Goal: Navigation & Orientation: Find specific page/section

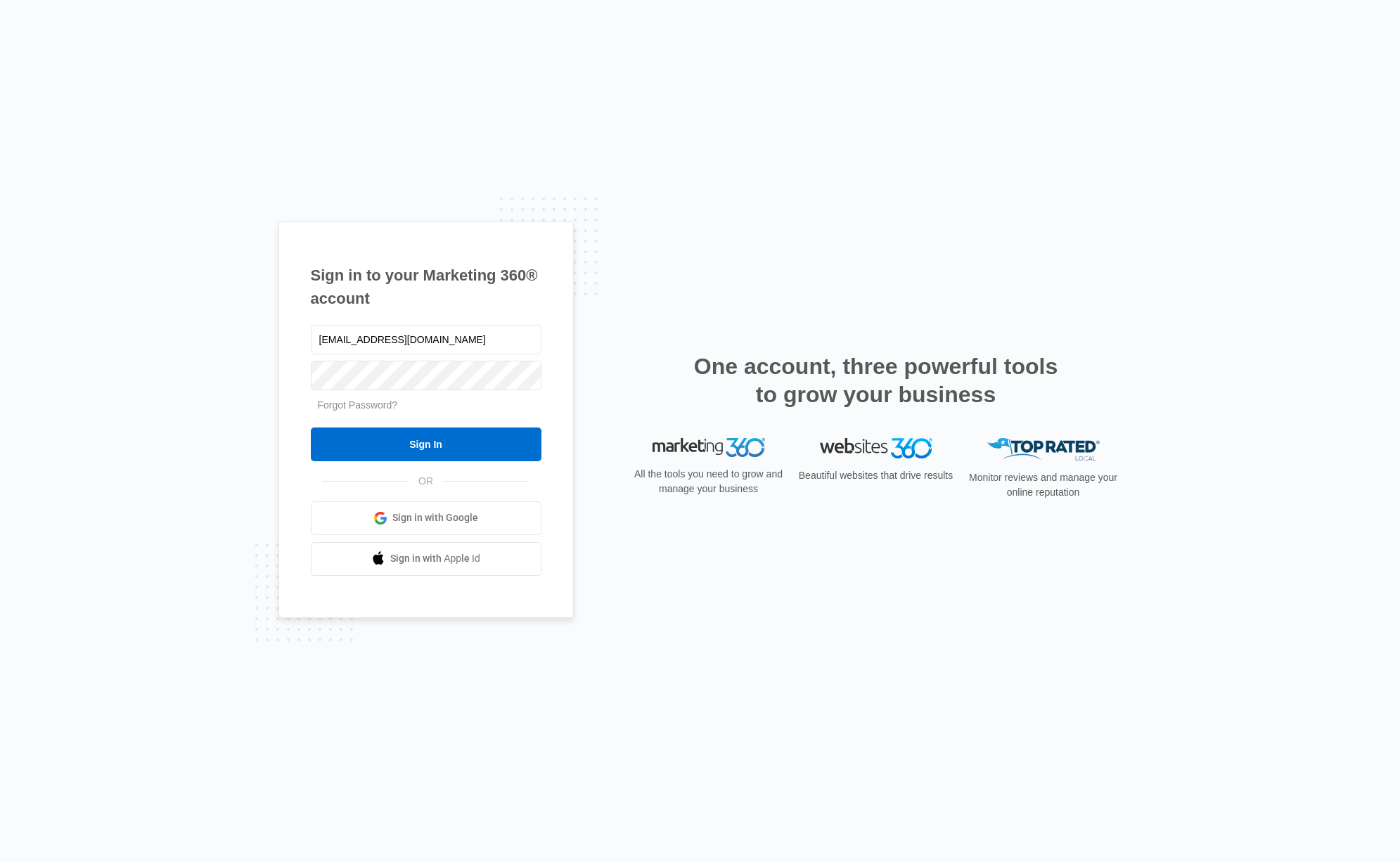
type input "[EMAIL_ADDRESS][DOMAIN_NAME]"
click at [311, 427] on input "Sign In" at bounding box center [426, 444] width 231 height 34
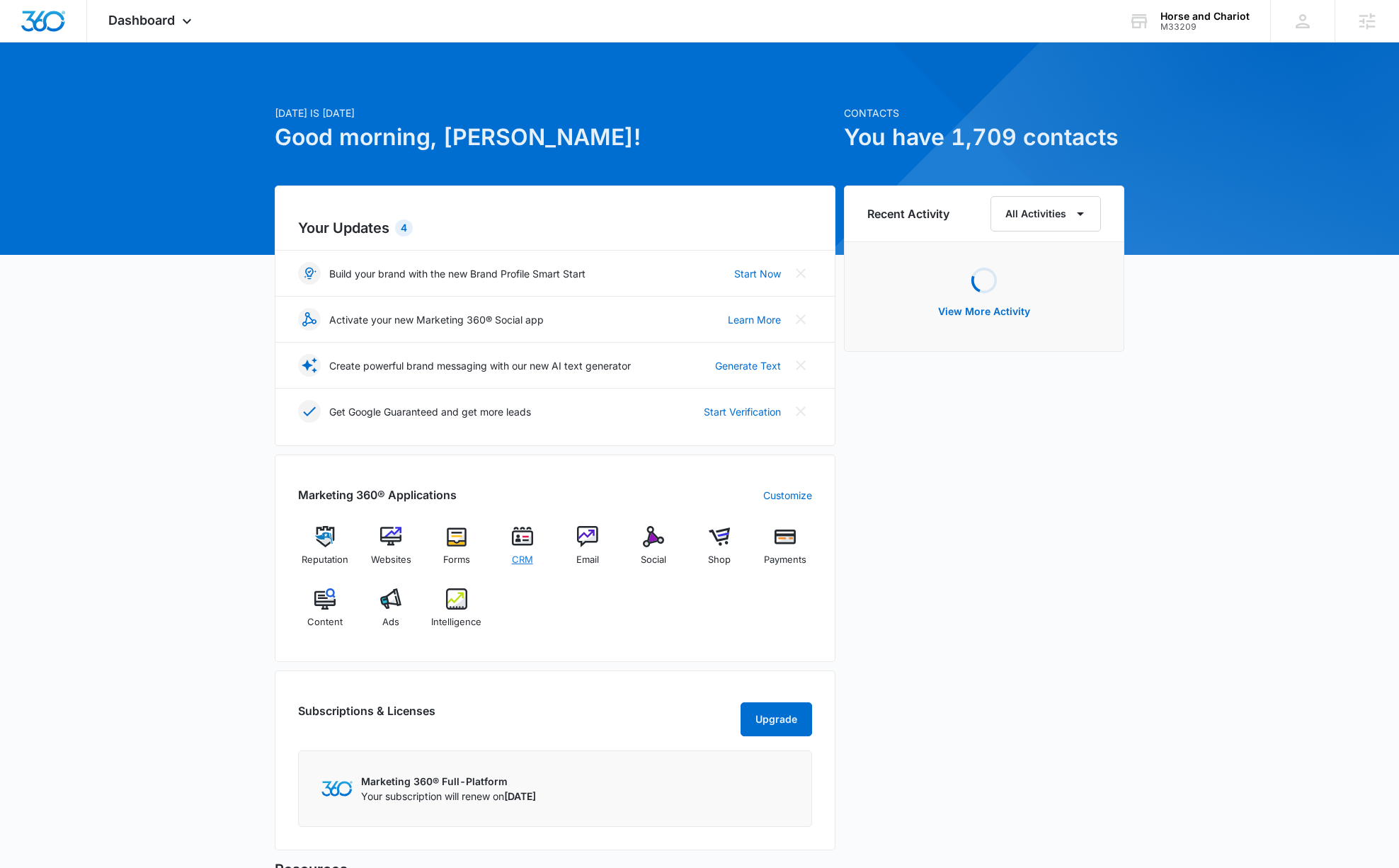
click at [522, 539] on img at bounding box center [522, 537] width 21 height 21
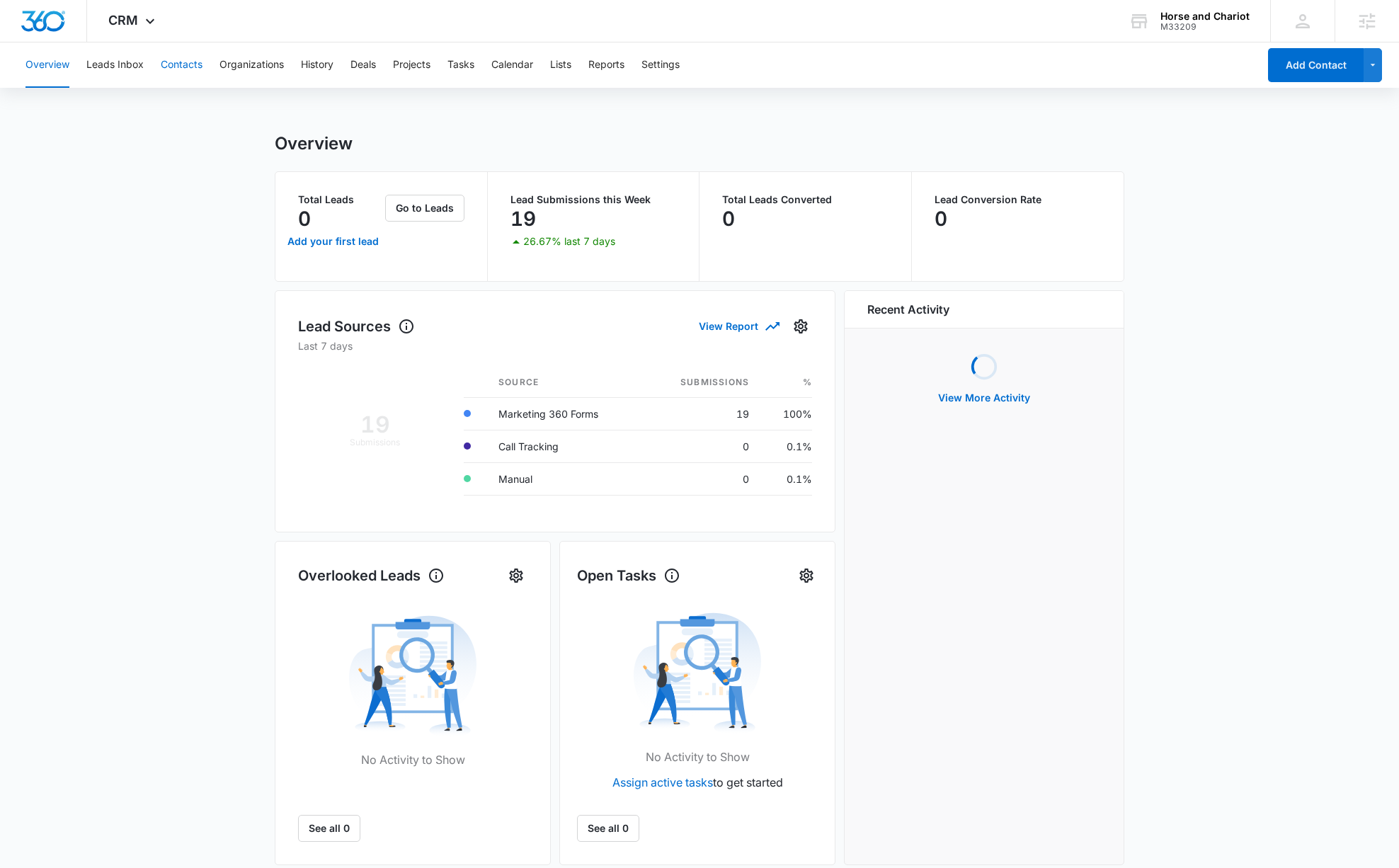
click at [192, 77] on button "Contacts" at bounding box center [181, 65] width 42 height 45
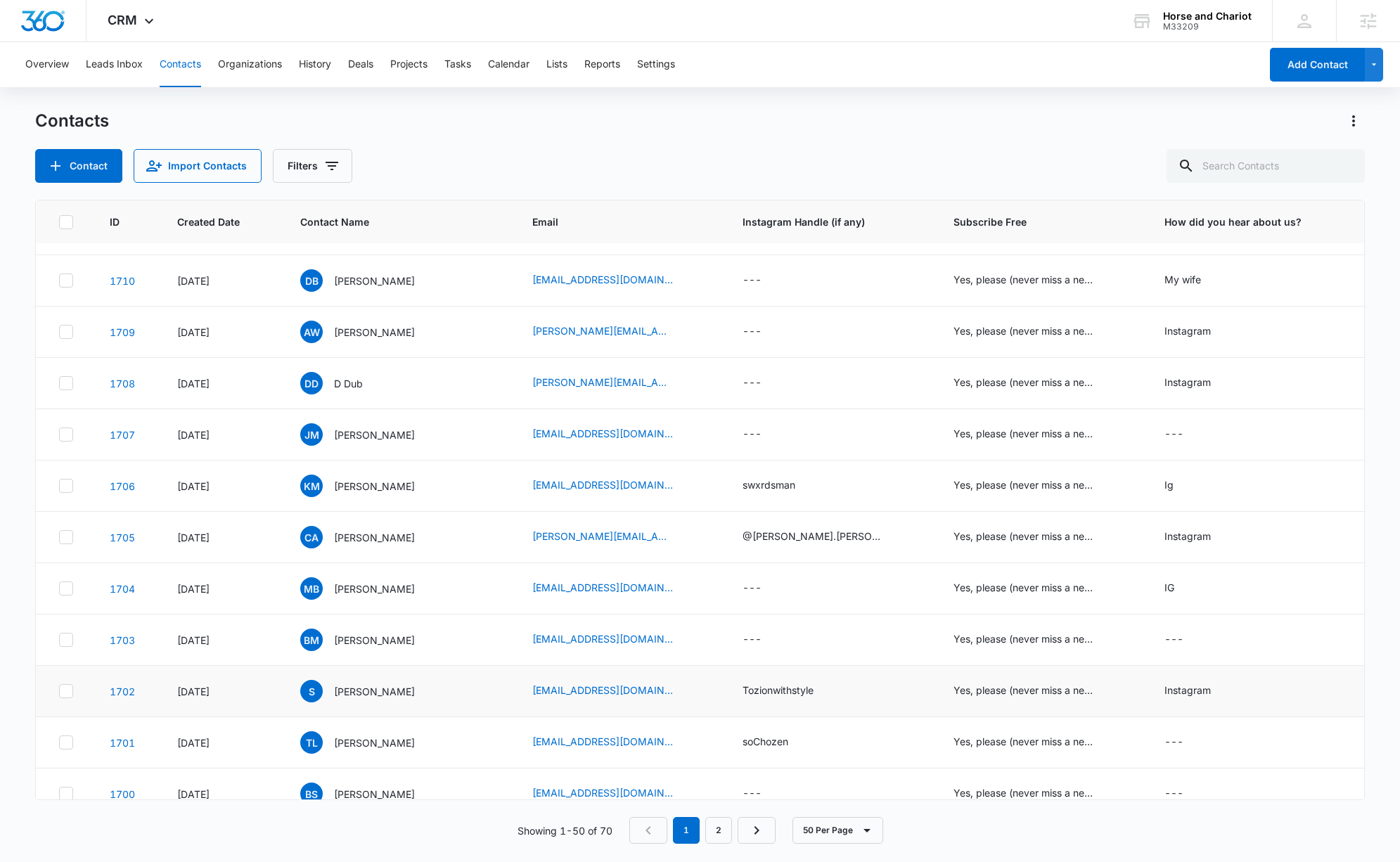
scroll to position [284, 0]
